Goal: Information Seeking & Learning: Find specific fact

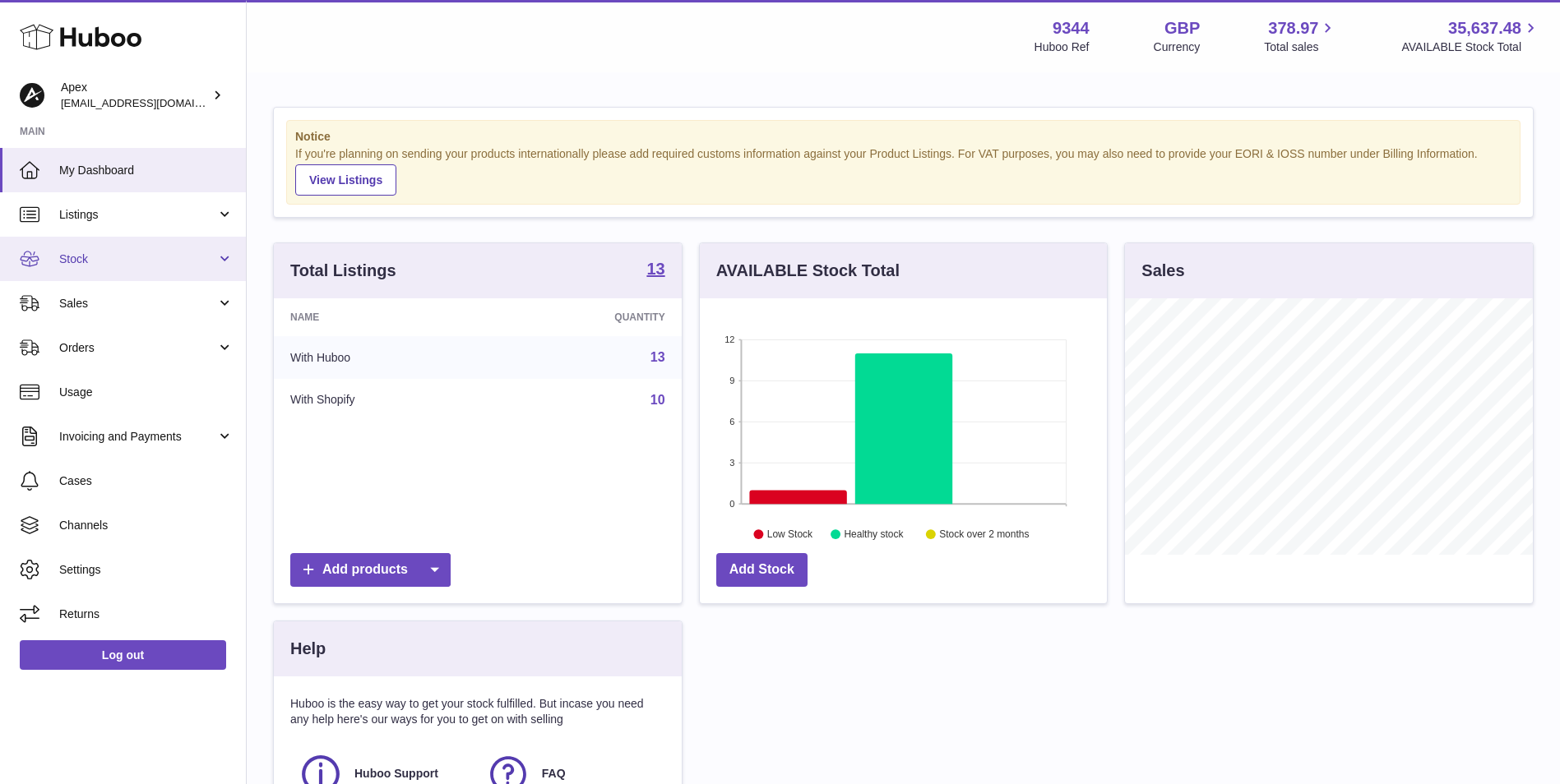
scroll to position [257, 407]
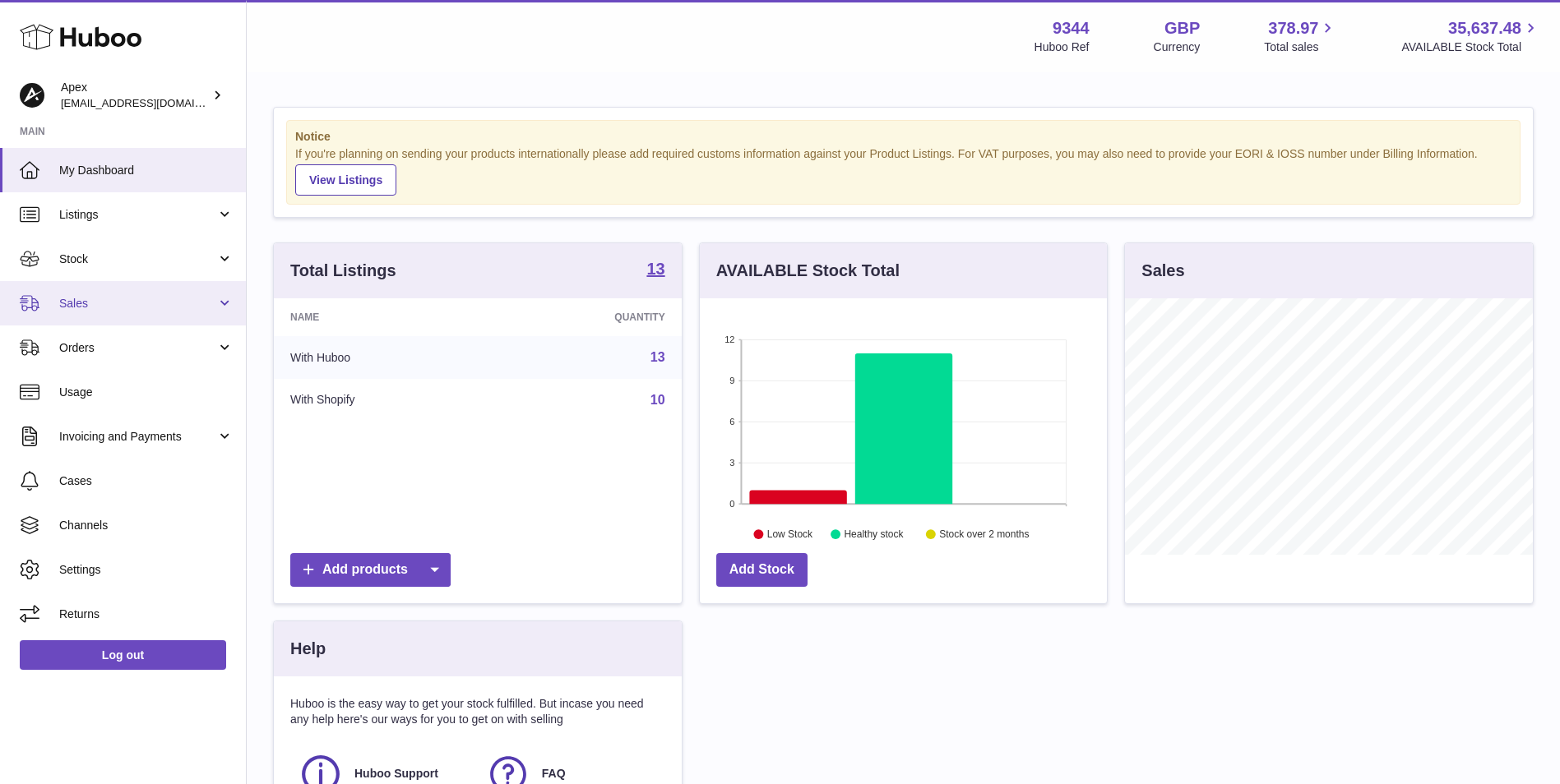
click at [135, 308] on span "Sales" at bounding box center [138, 303] width 157 height 16
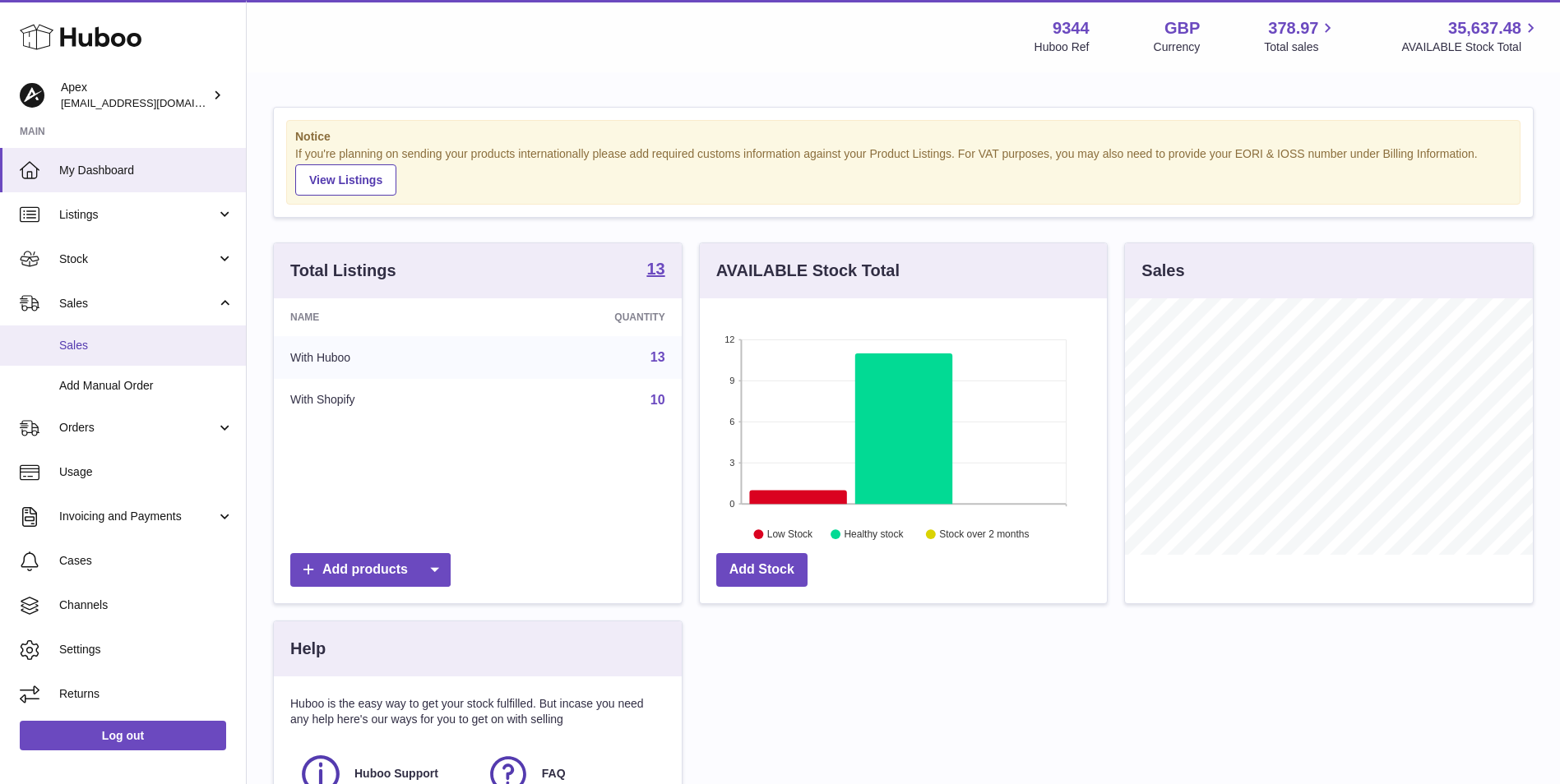
click at [124, 354] on link "Sales" at bounding box center [123, 345] width 246 height 40
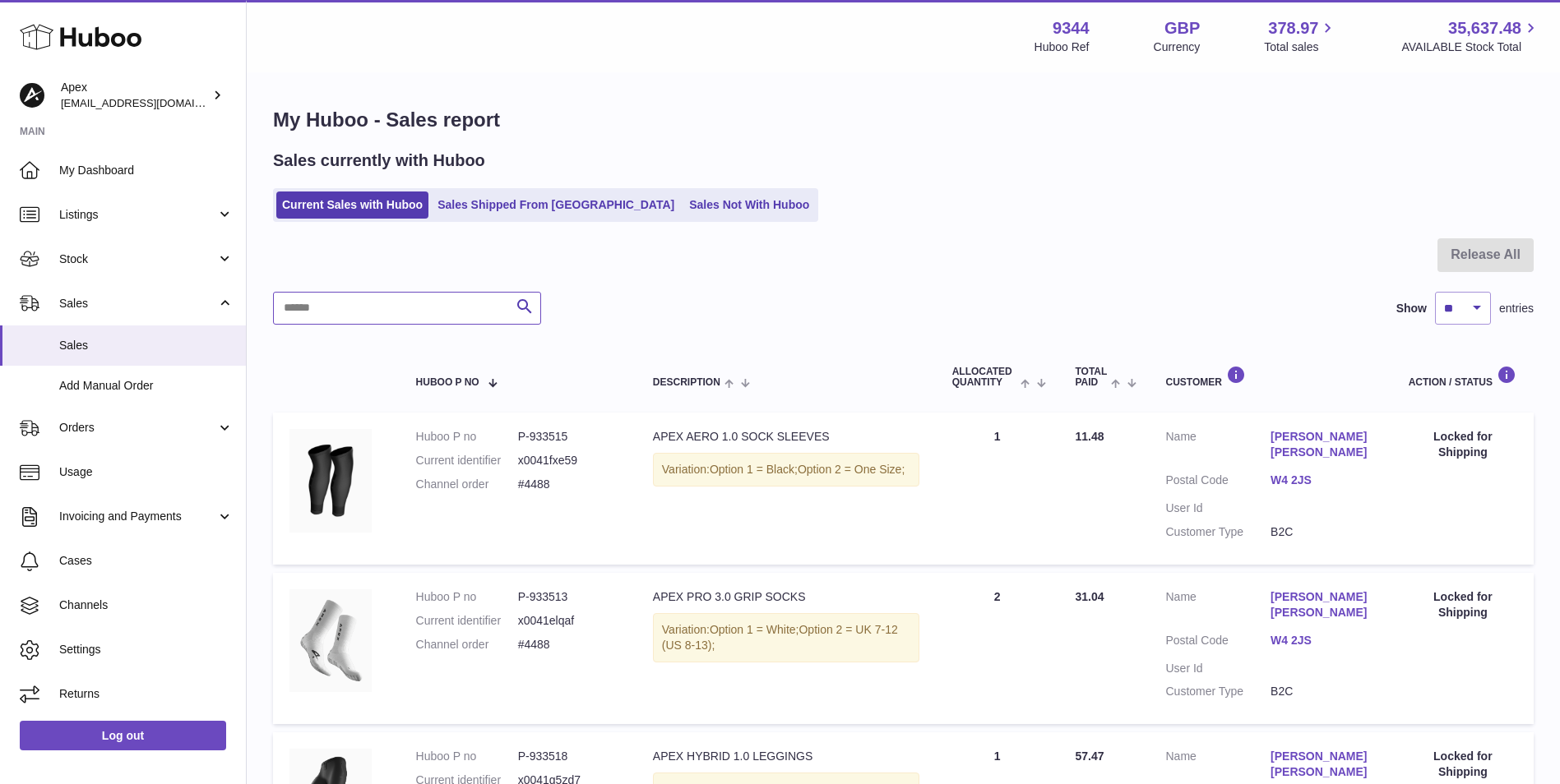
click at [354, 312] on input "text" at bounding box center [407, 308] width 268 height 33
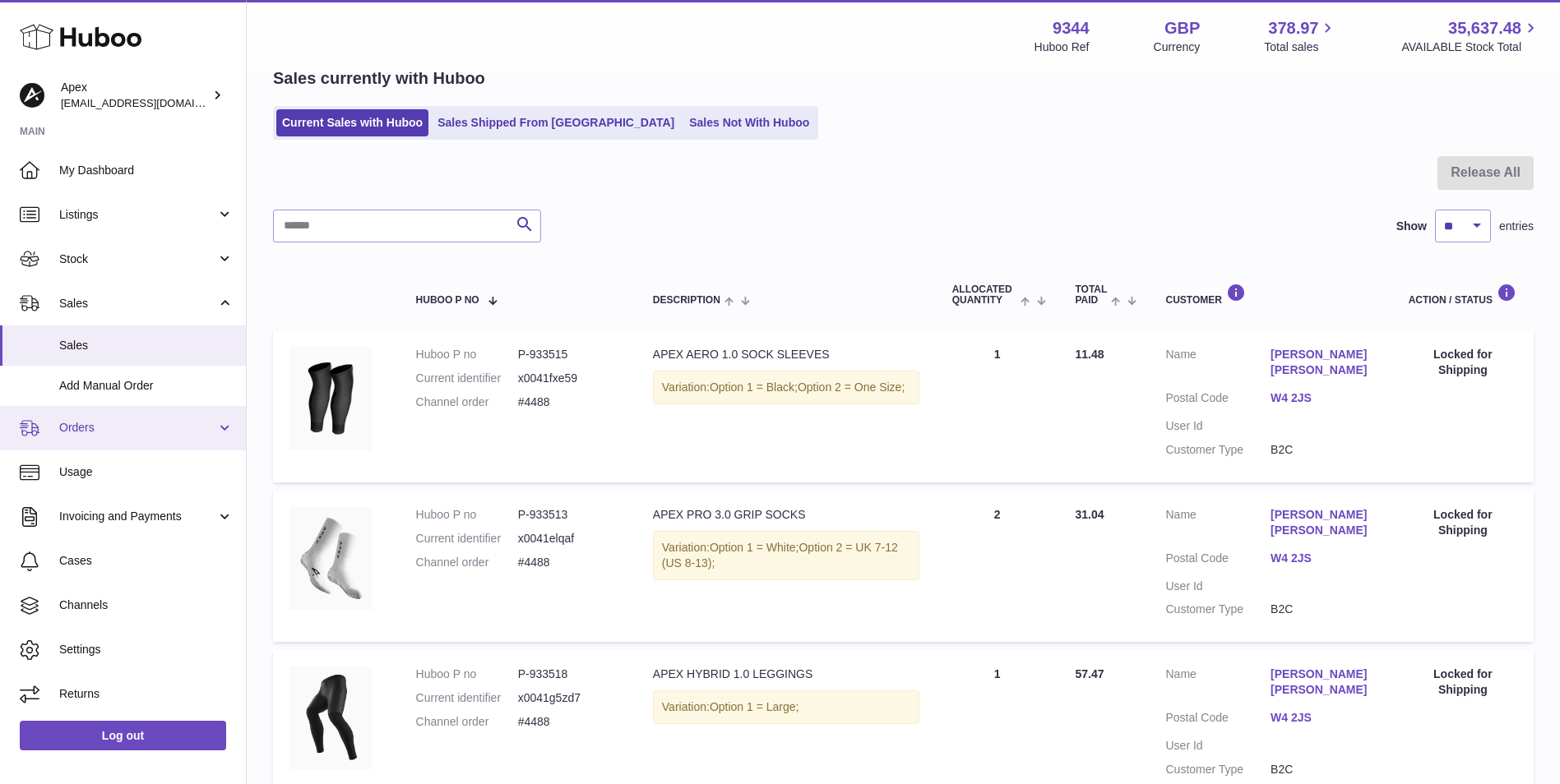
click at [155, 418] on link "Orders" at bounding box center [123, 428] width 246 height 44
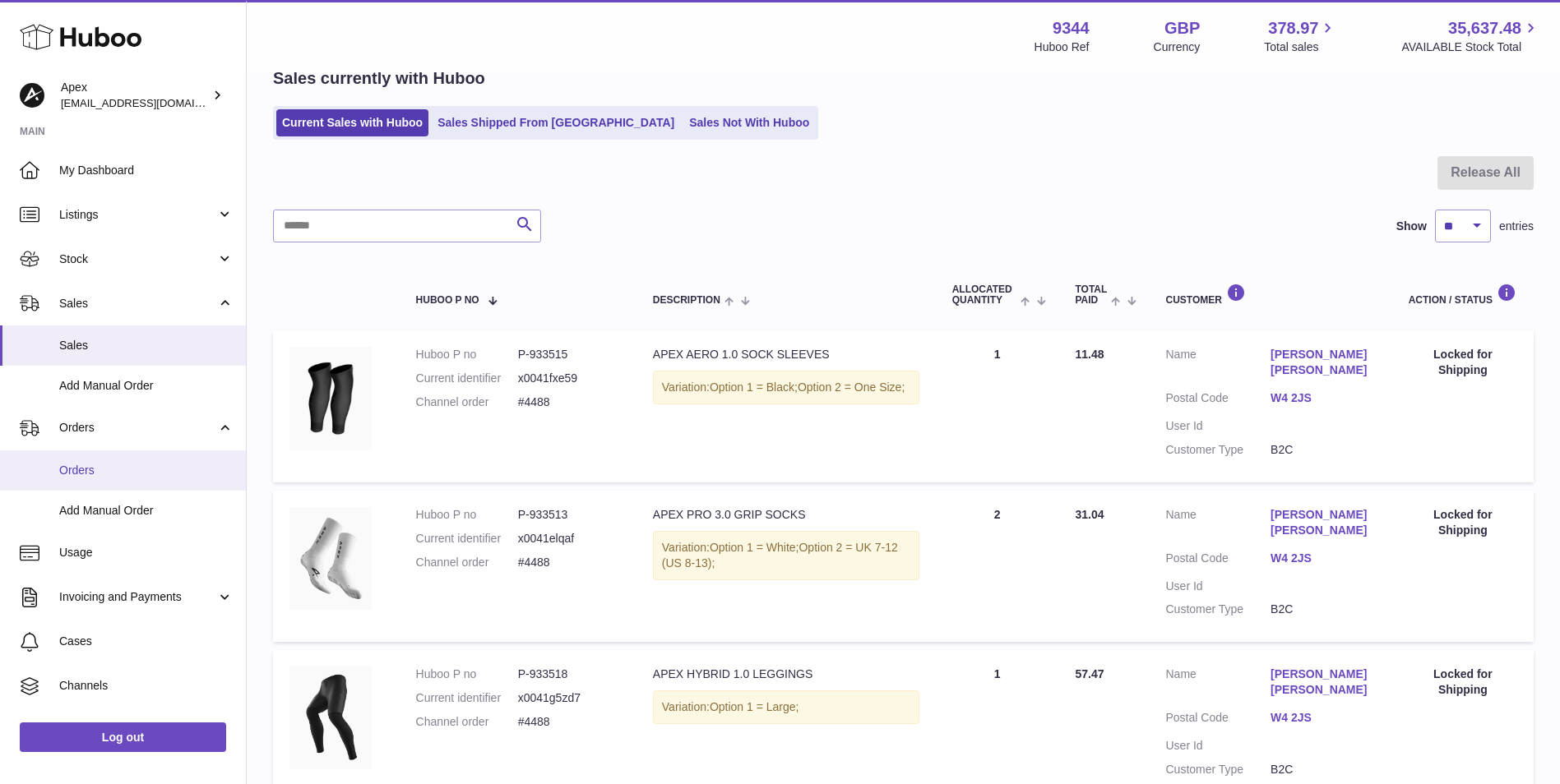
click at [115, 461] on link "Orders" at bounding box center [123, 471] width 246 height 40
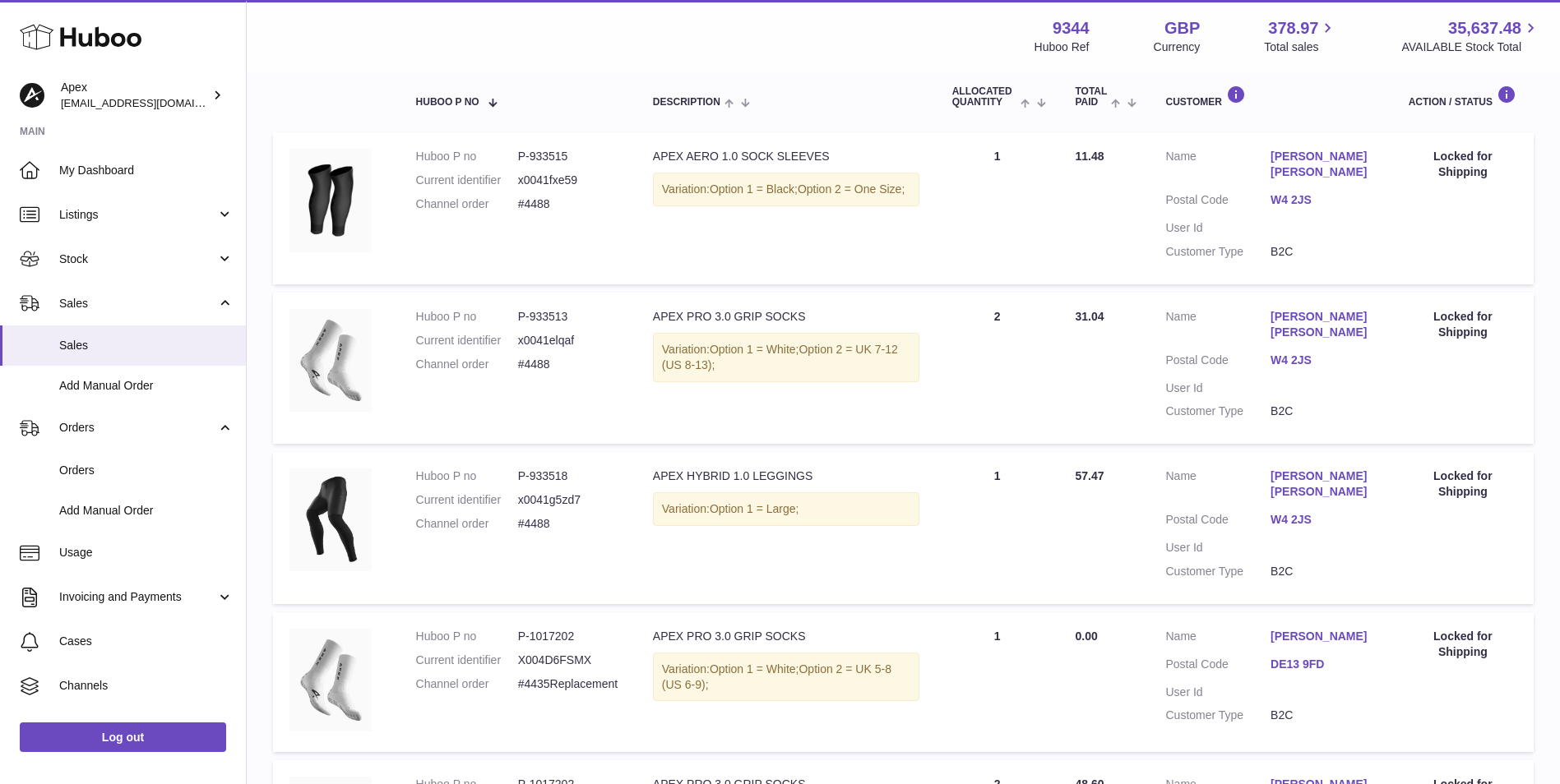
scroll to position [129, 0]
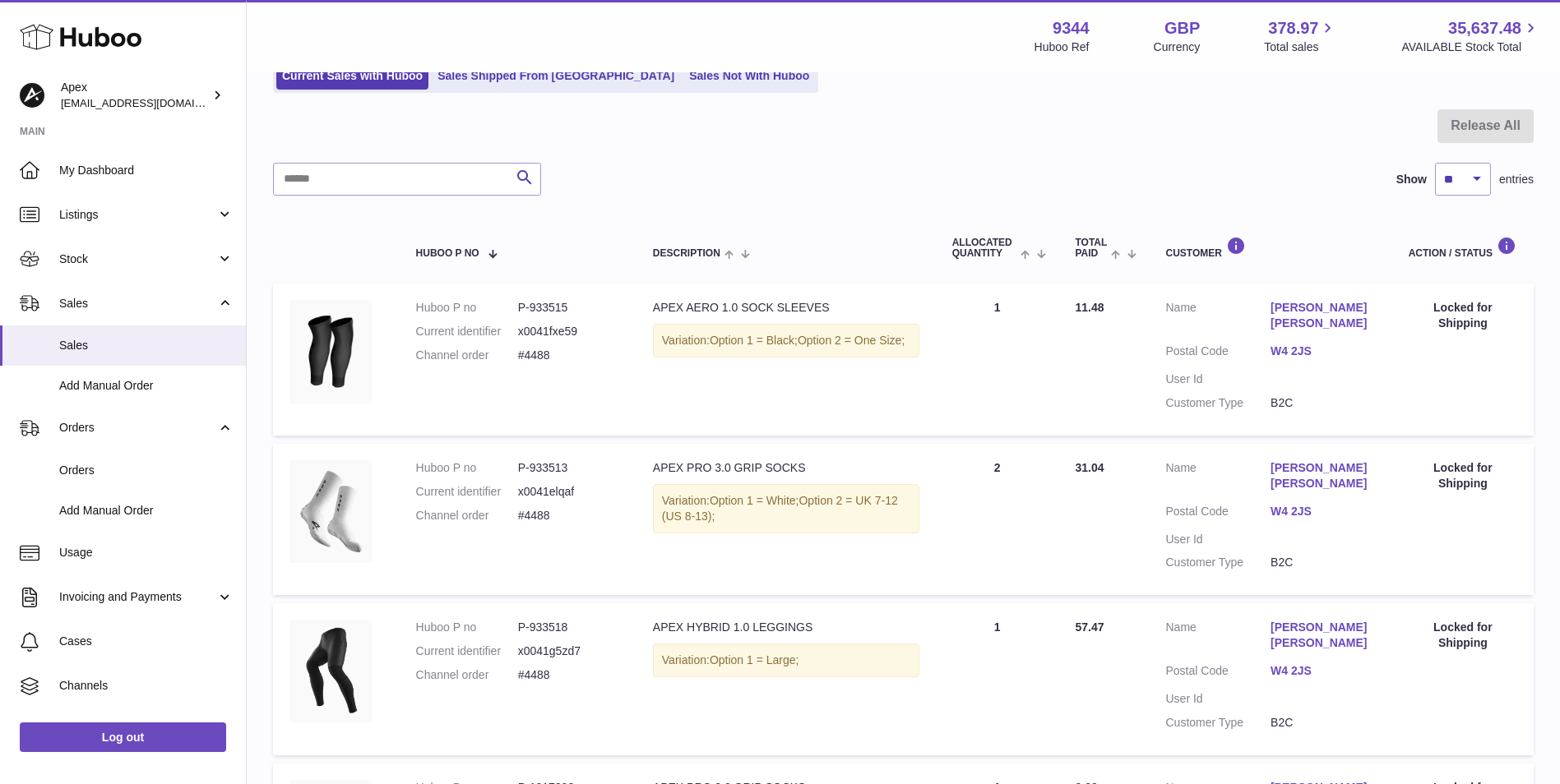
click at [542, 349] on dd "#4488" at bounding box center [569, 355] width 102 height 16
click at [540, 349] on dd "#4488" at bounding box center [569, 355] width 102 height 16
copy dd "4488"
click at [550, 309] on dd "P-933515" at bounding box center [569, 308] width 102 height 16
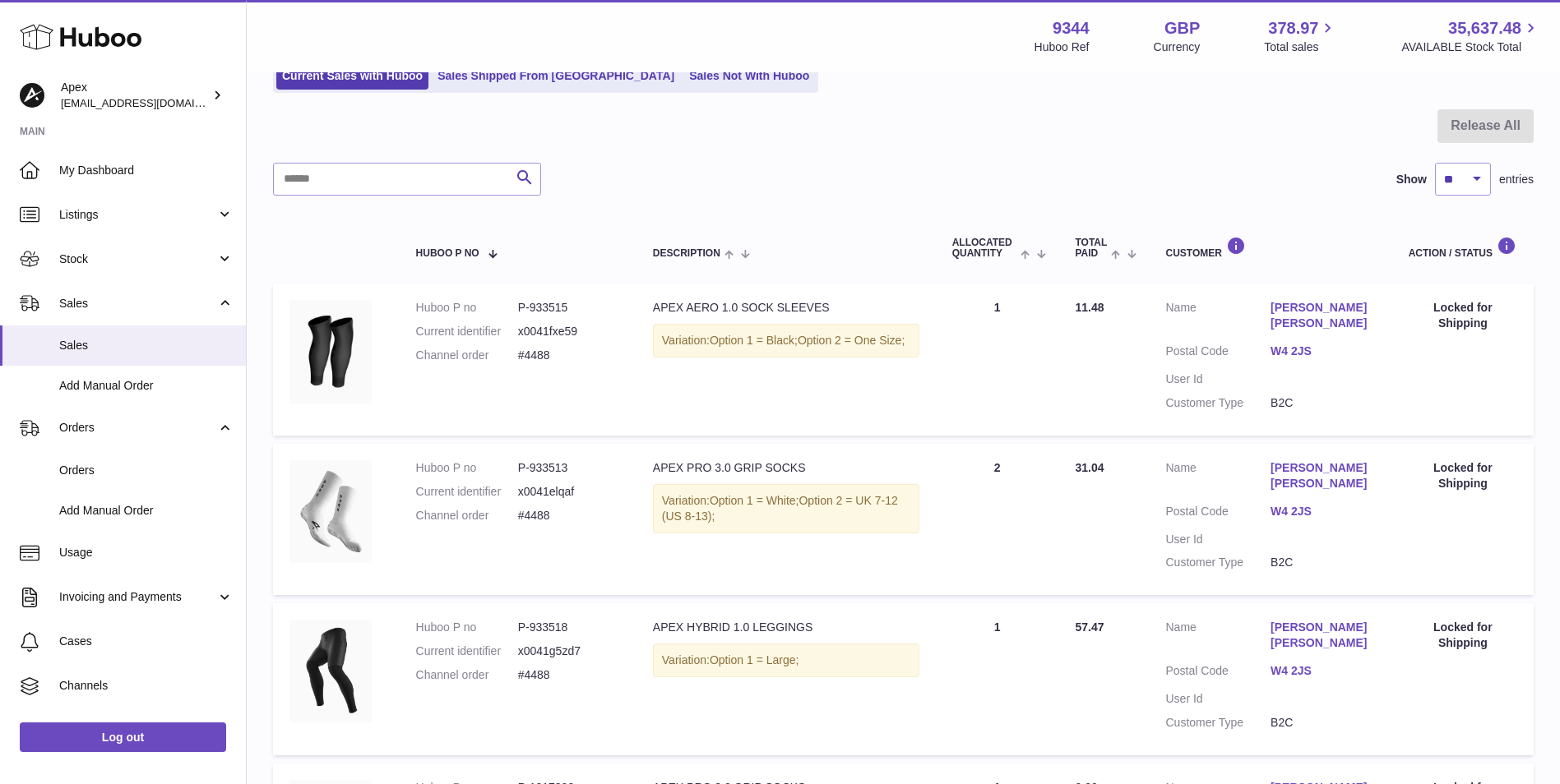
copy dd "933515"
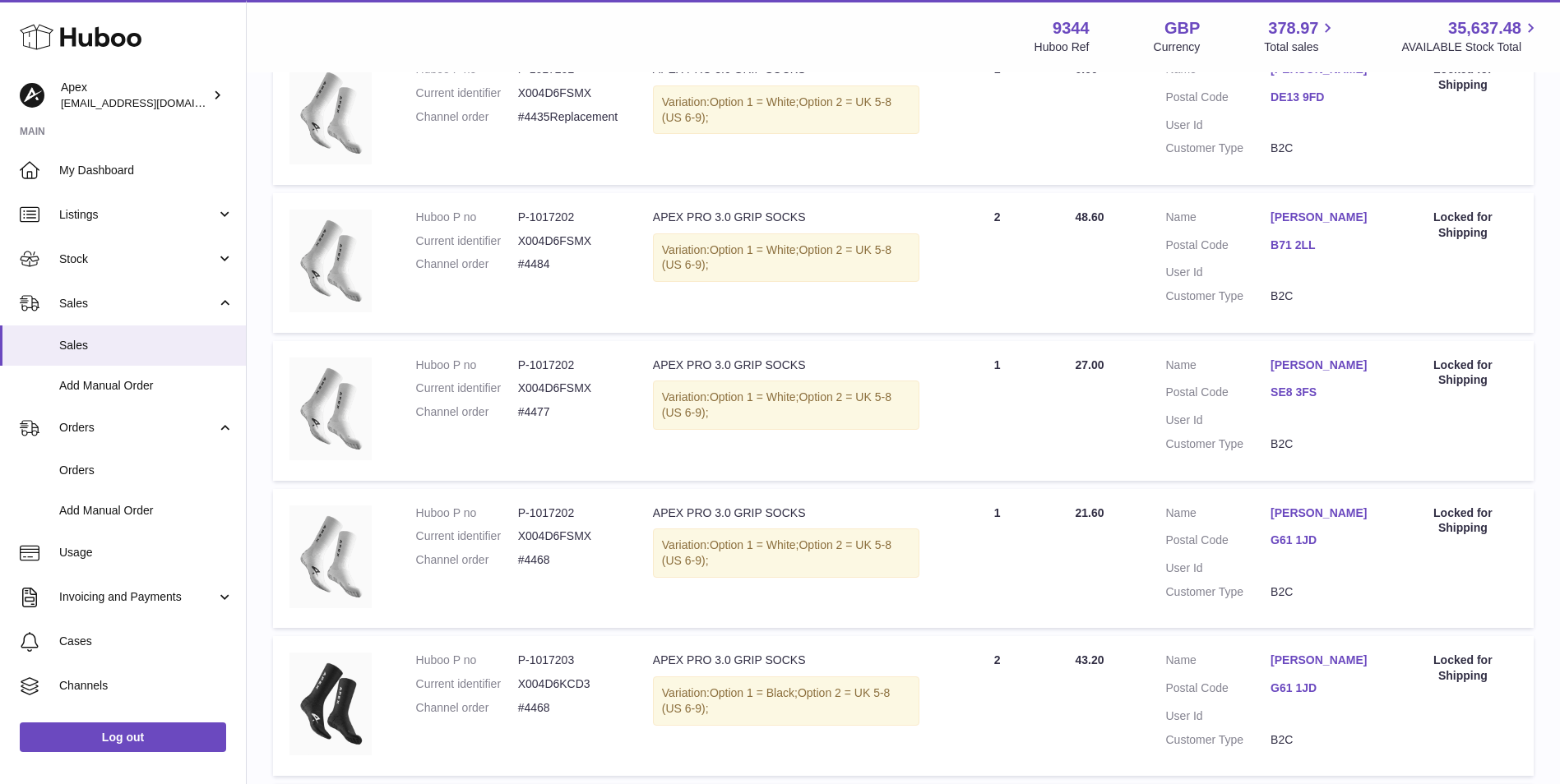
scroll to position [951, 0]
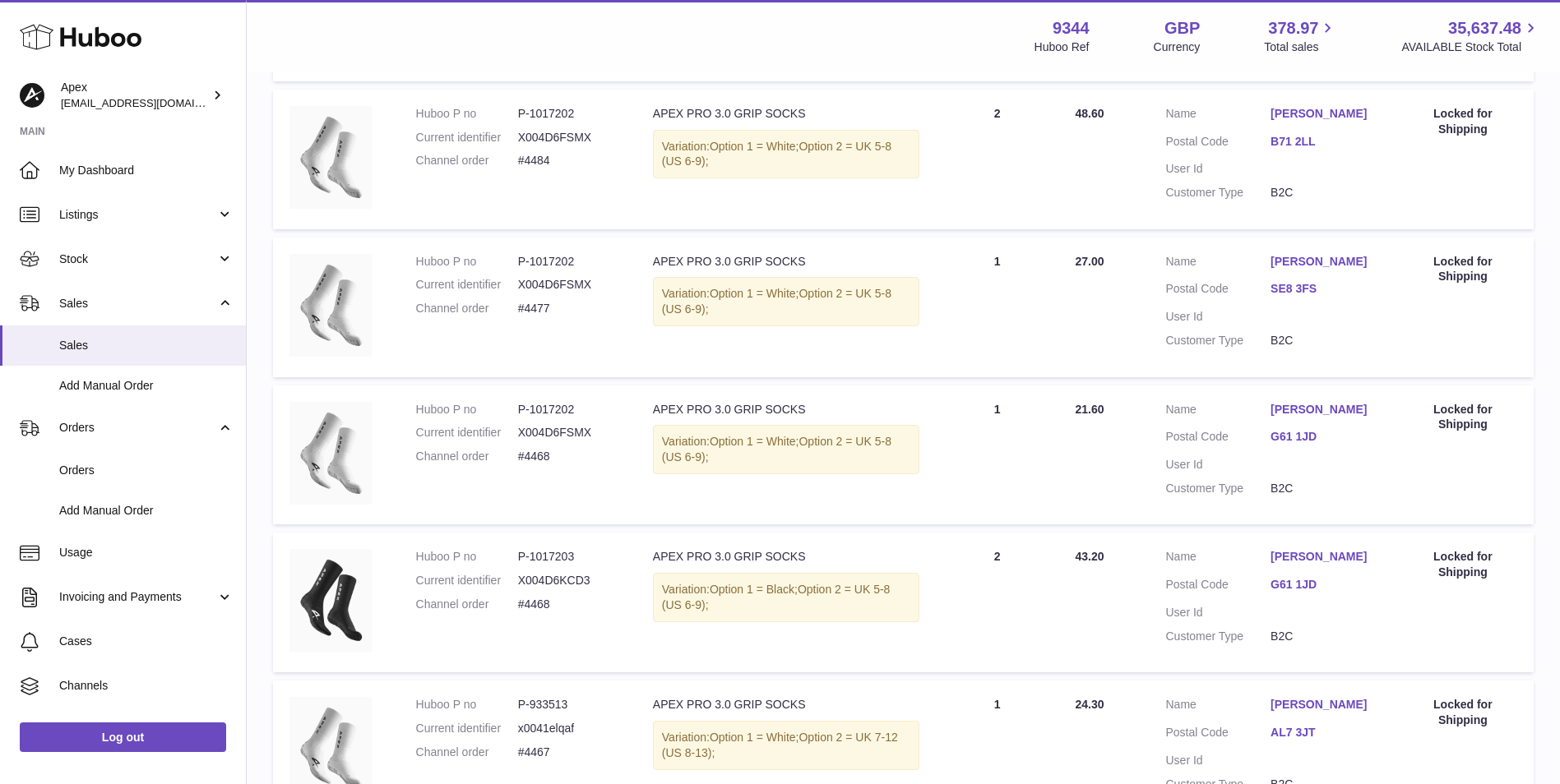
click at [548, 449] on dd "#4468" at bounding box center [569, 456] width 102 height 16
copy dd "4468"
click at [560, 402] on dd "P-1017202" at bounding box center [569, 410] width 102 height 16
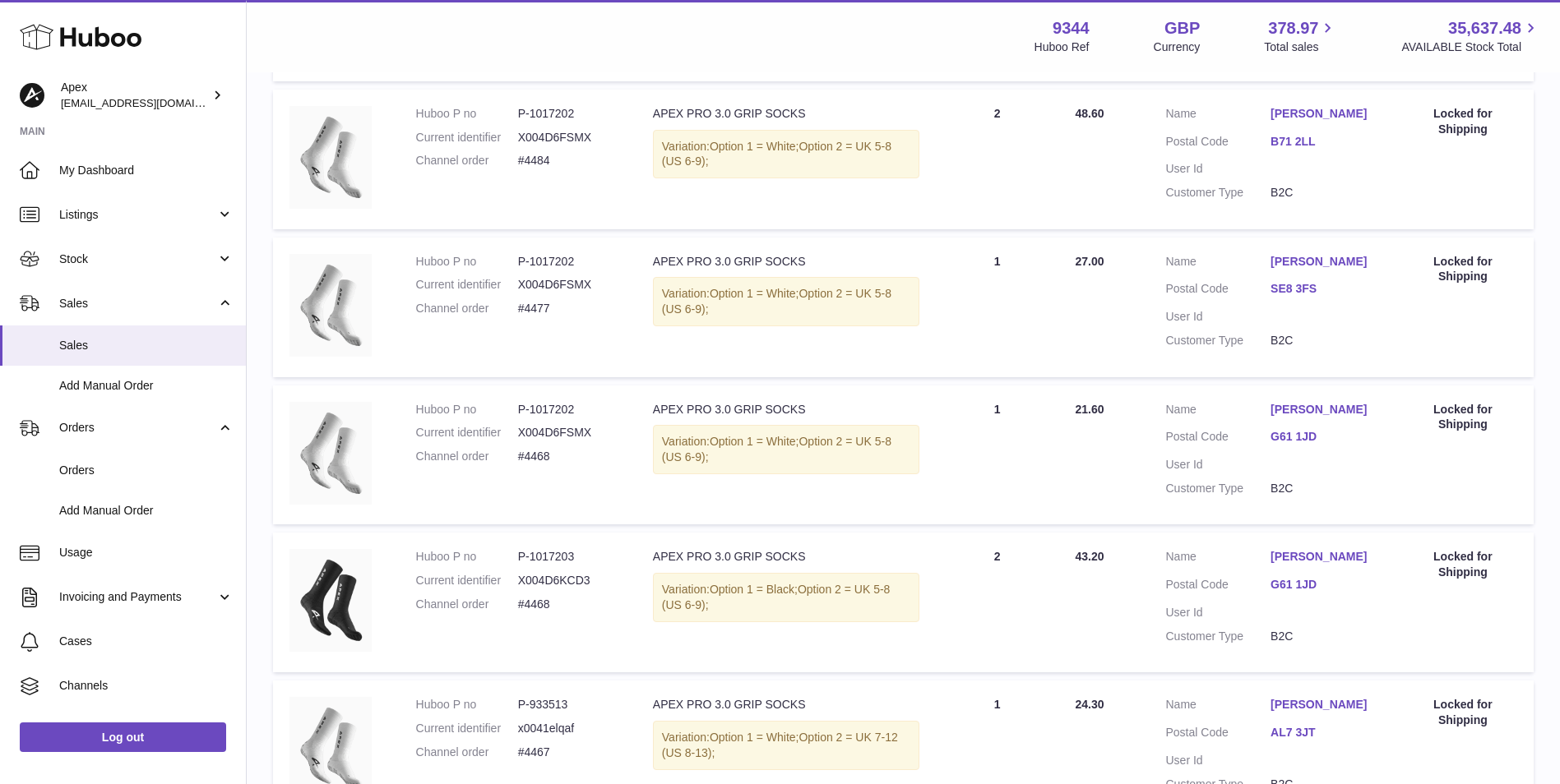
copy dd "1017202"
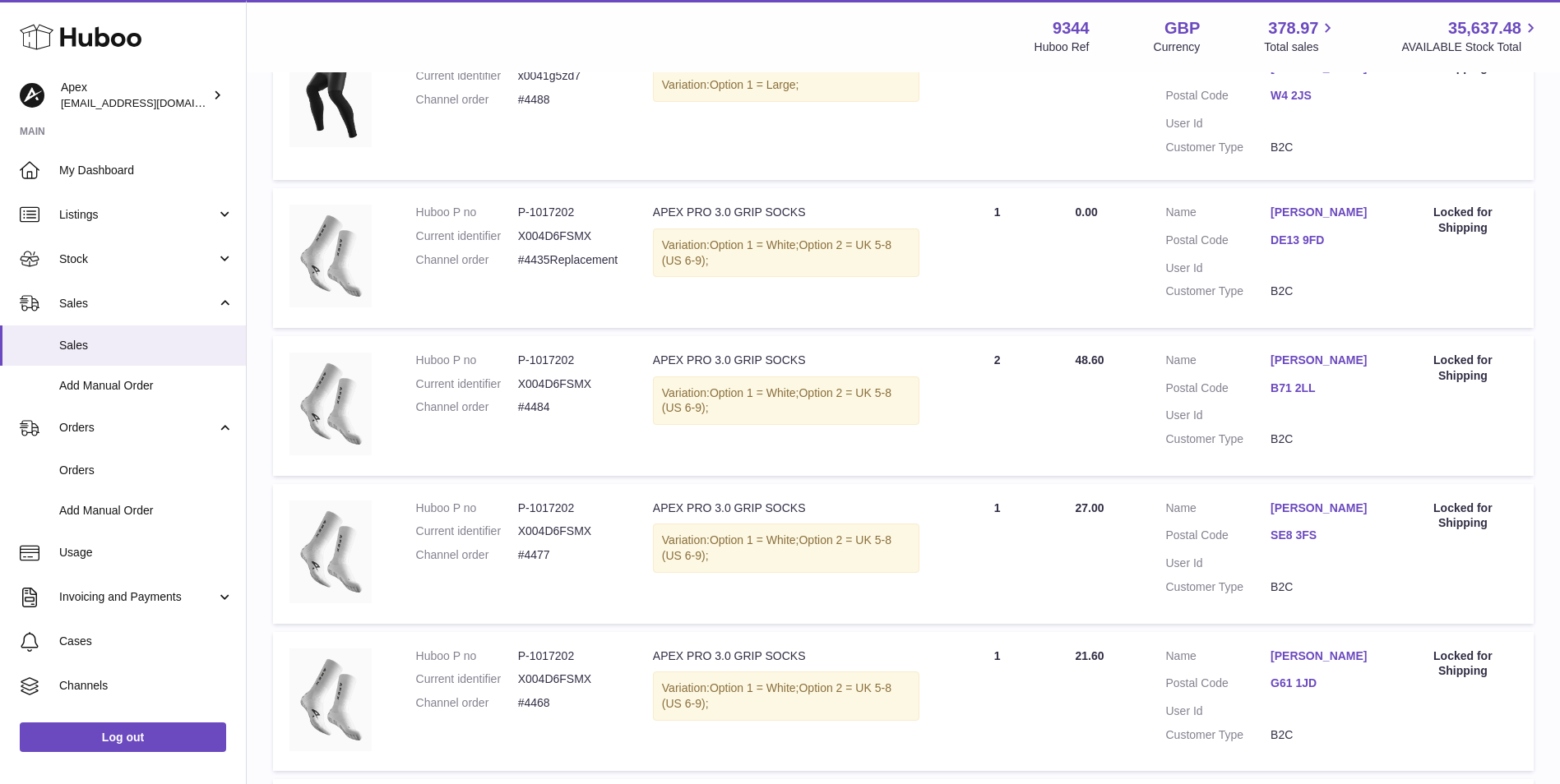
scroll to position [623, 0]
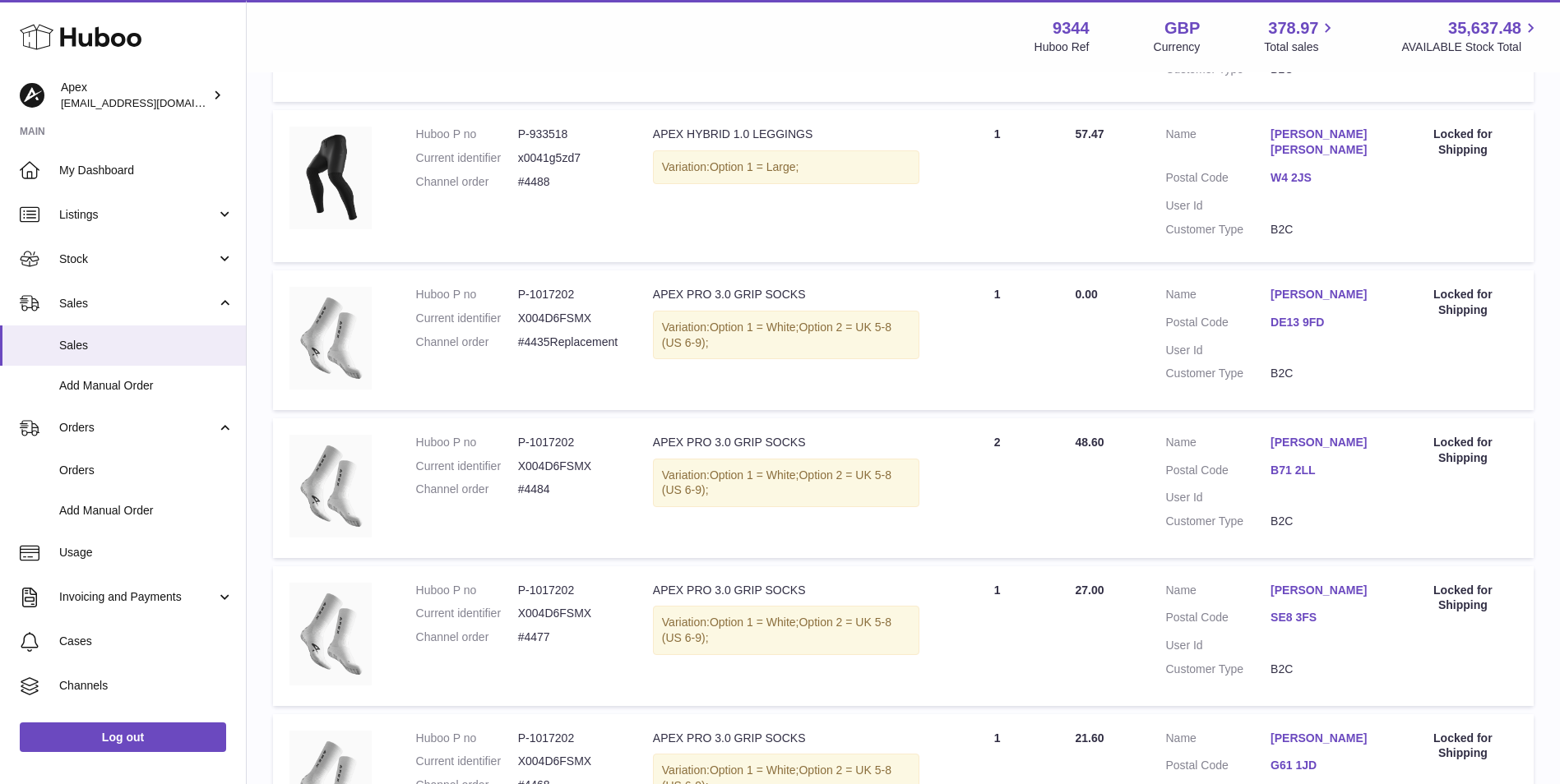
click at [547, 175] on dd "#4488" at bounding box center [569, 182] width 102 height 16
click at [561, 126] on dd "P-933518" at bounding box center [569, 134] width 102 height 16
copy dd "933518"
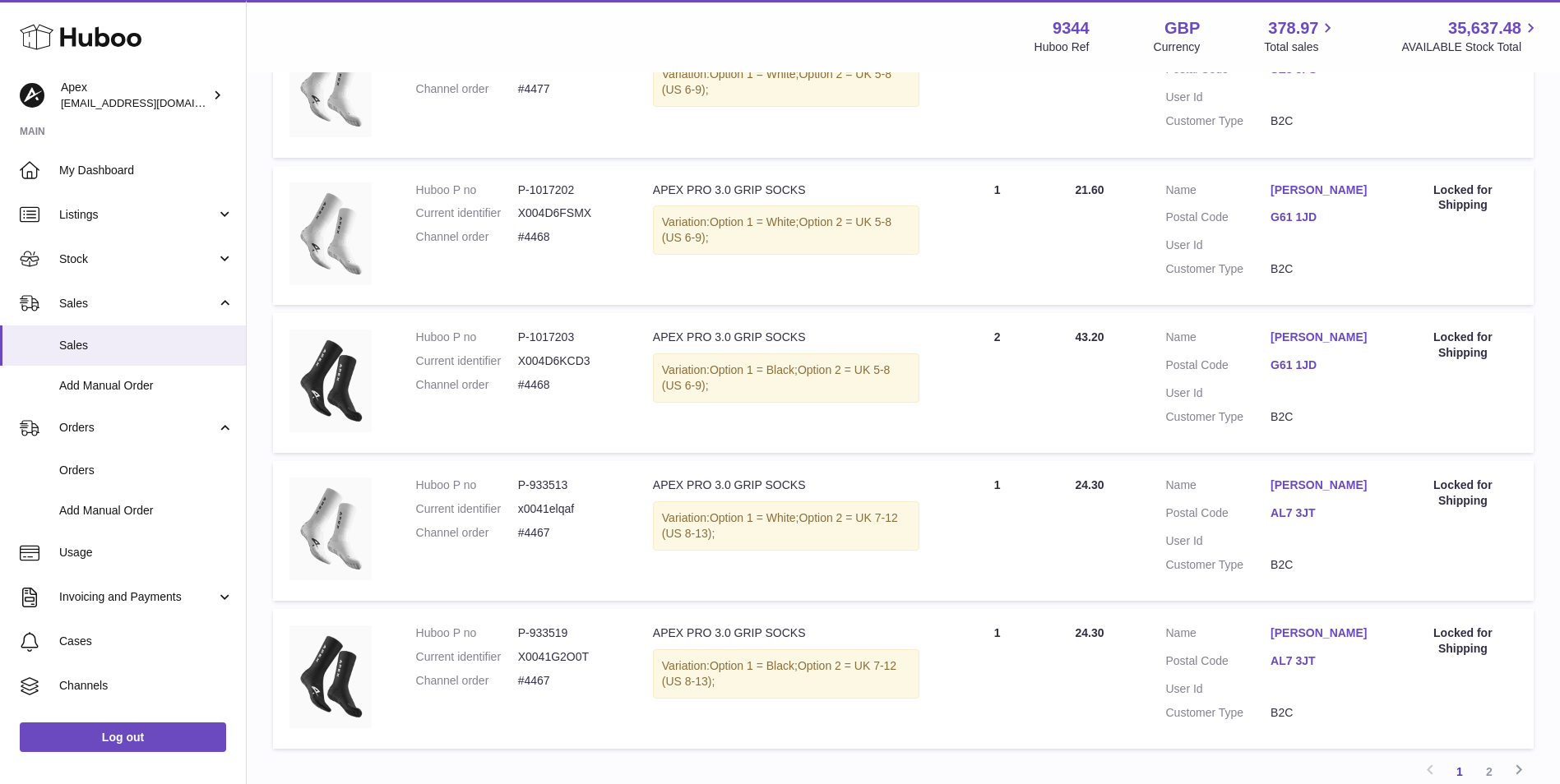
scroll to position [1198, 0]
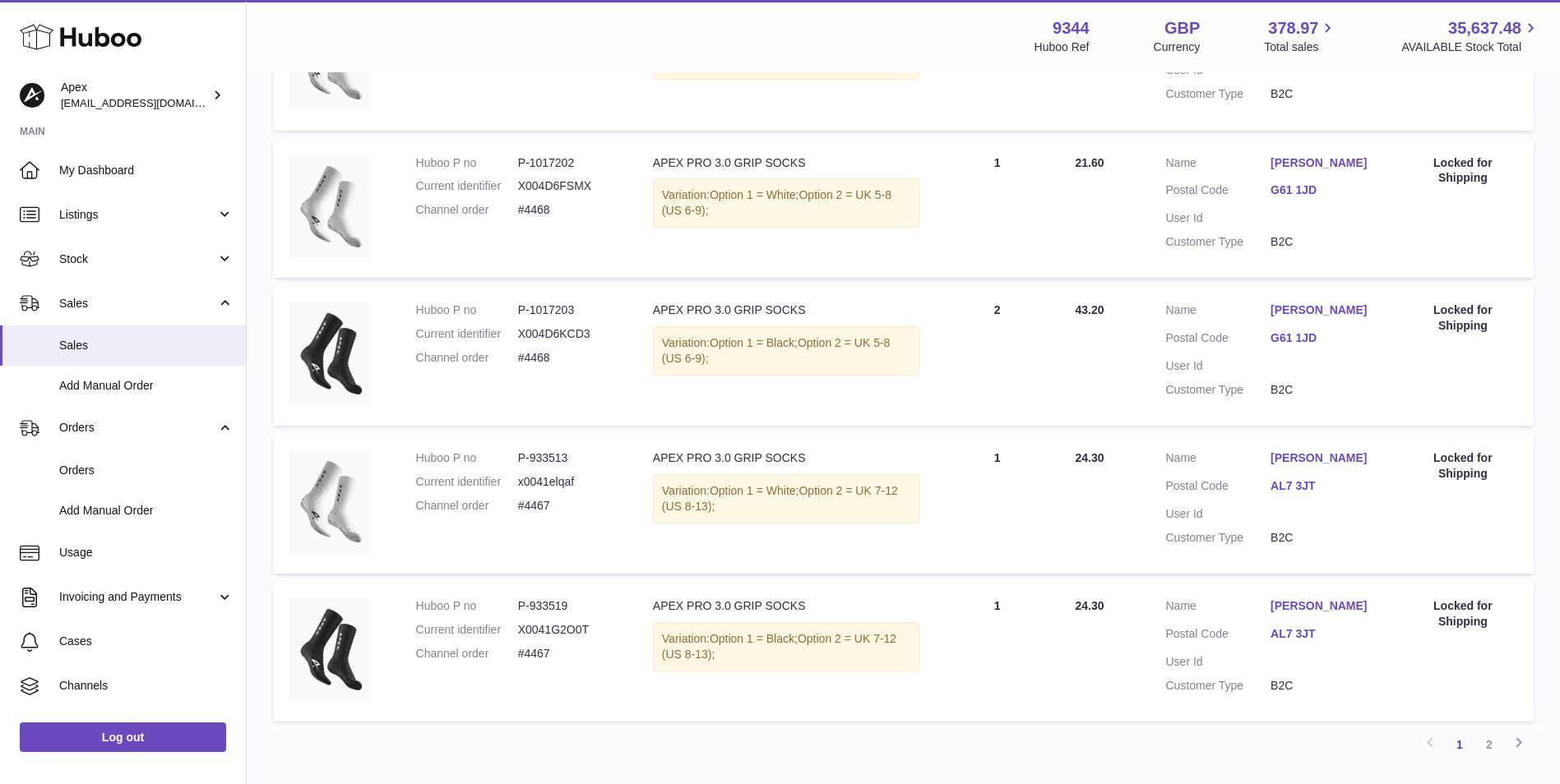
click at [548, 598] on dd "P-933519" at bounding box center [569, 606] width 102 height 16
copy dd "933519"
